Goal: Check status

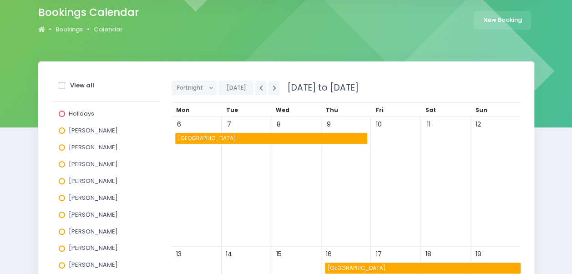
scroll to position [77, 0]
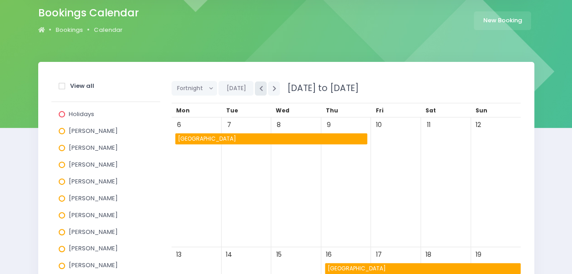
click at [261, 87] on button "button" at bounding box center [261, 88] width 12 height 14
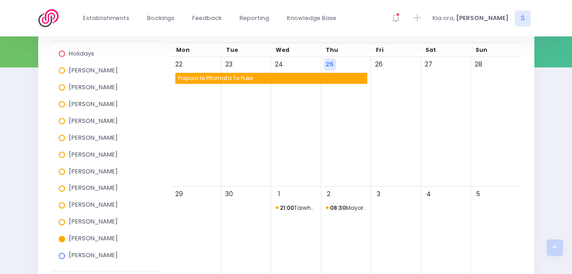
scroll to position [137, 0]
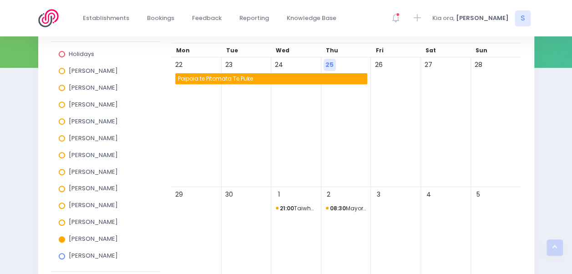
click at [351, 207] on span "08:30 Mayor's Task Force for Jobs [GEOGRAPHIC_DATA]" at bounding box center [346, 208] width 41 height 11
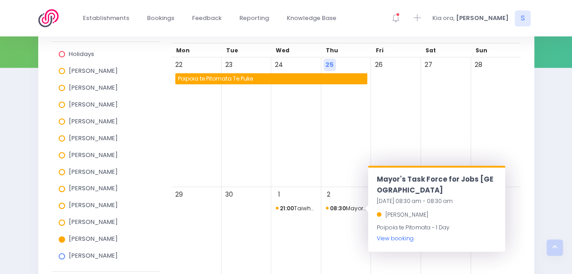
click at [402, 238] on link "View booking" at bounding box center [395, 238] width 37 height 8
click at [443, 143] on div "27" at bounding box center [446, 122] width 50 height 130
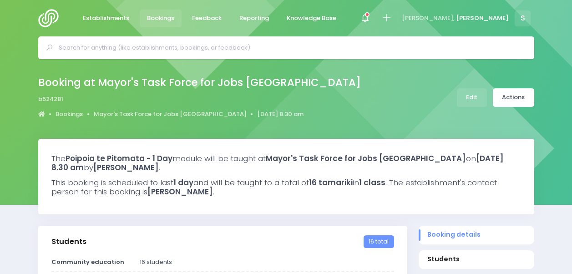
select select "5"
click at [516, 96] on link "Actions" at bounding box center [513, 97] width 41 height 19
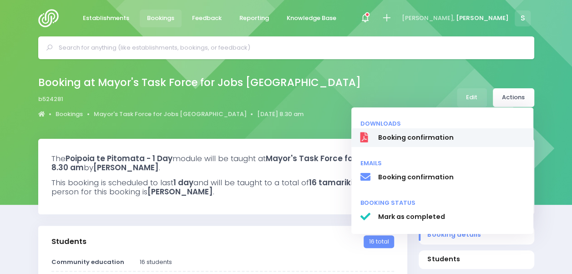
click at [422, 139] on span "Booking confirmation" at bounding box center [451, 138] width 147 height 10
